Goal: Task Accomplishment & Management: Manage account settings

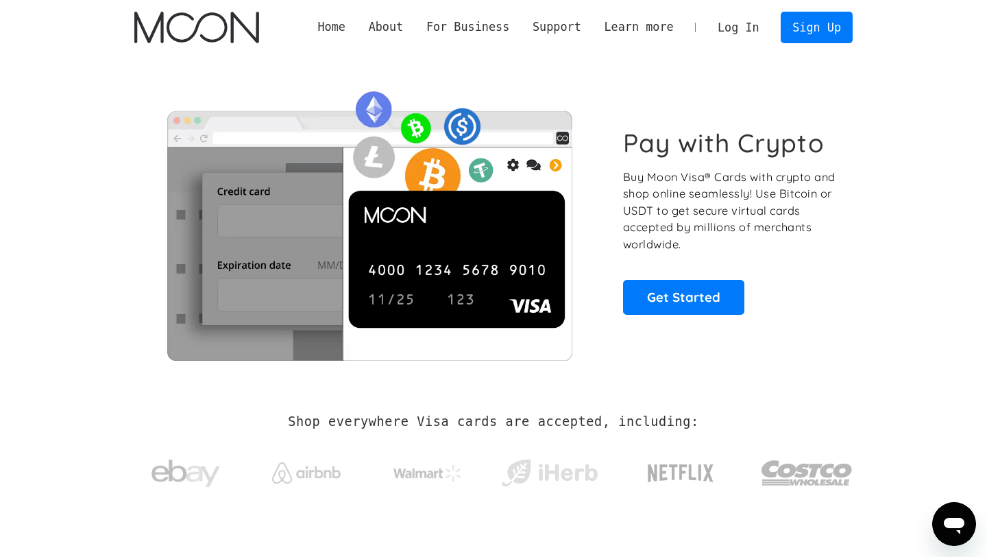
click at [756, 25] on link "Log In" at bounding box center [738, 27] width 64 height 30
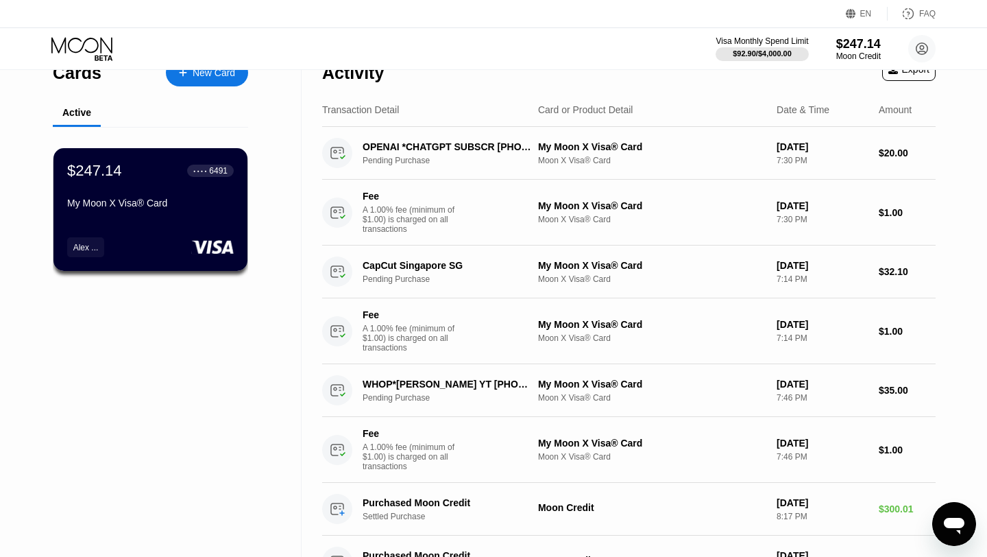
scroll to position [34, 0]
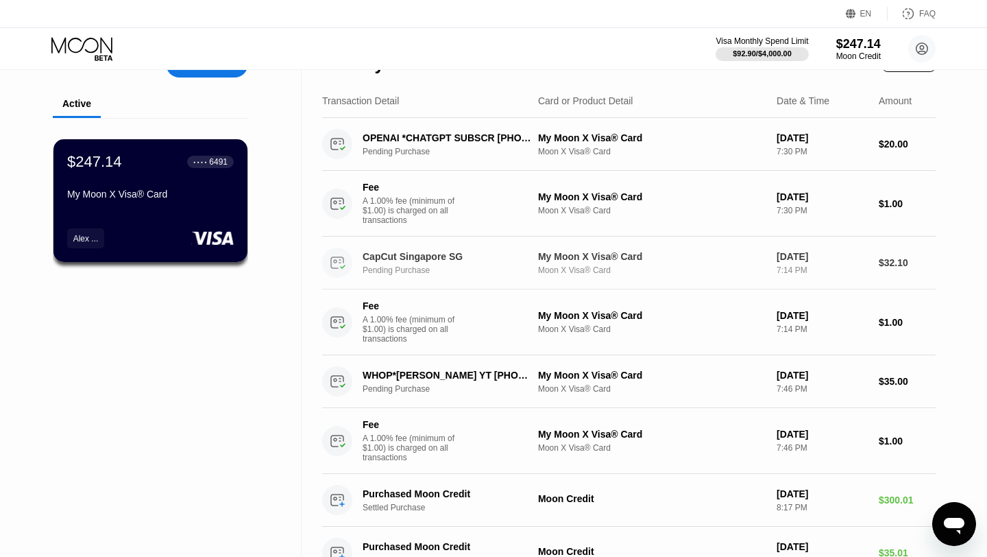
click at [567, 251] on div "My Moon X Visa® Card" at bounding box center [652, 256] width 228 height 11
